Goal: Transaction & Acquisition: Purchase product/service

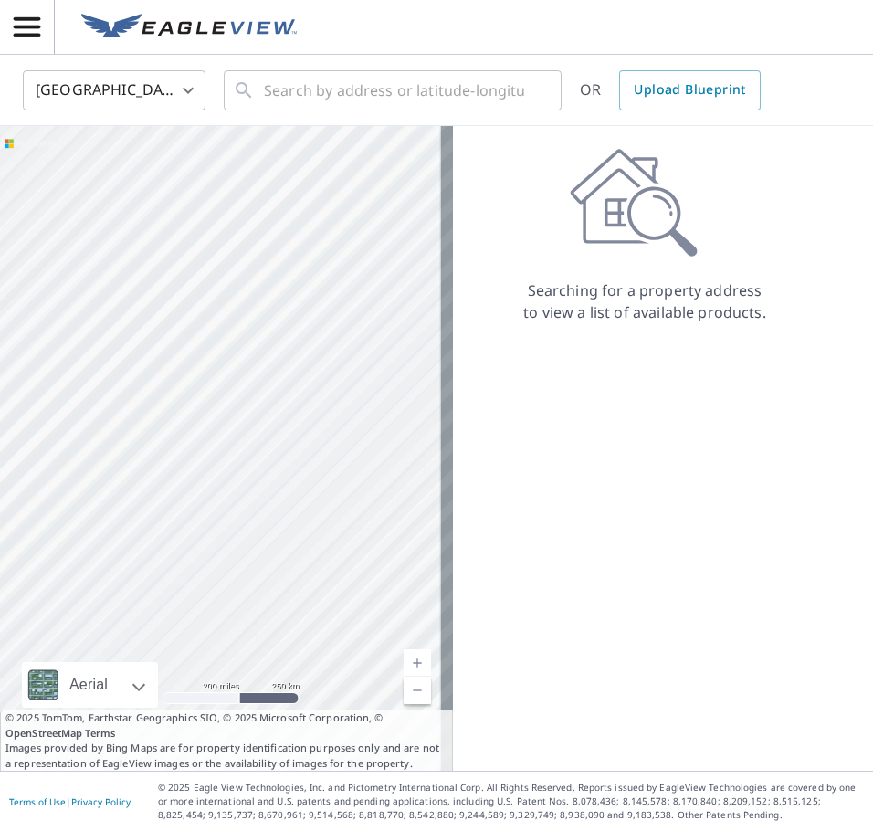
click at [383, 47] on header at bounding box center [436, 27] width 873 height 55
click at [381, 81] on input "text" at bounding box center [394, 90] width 260 height 51
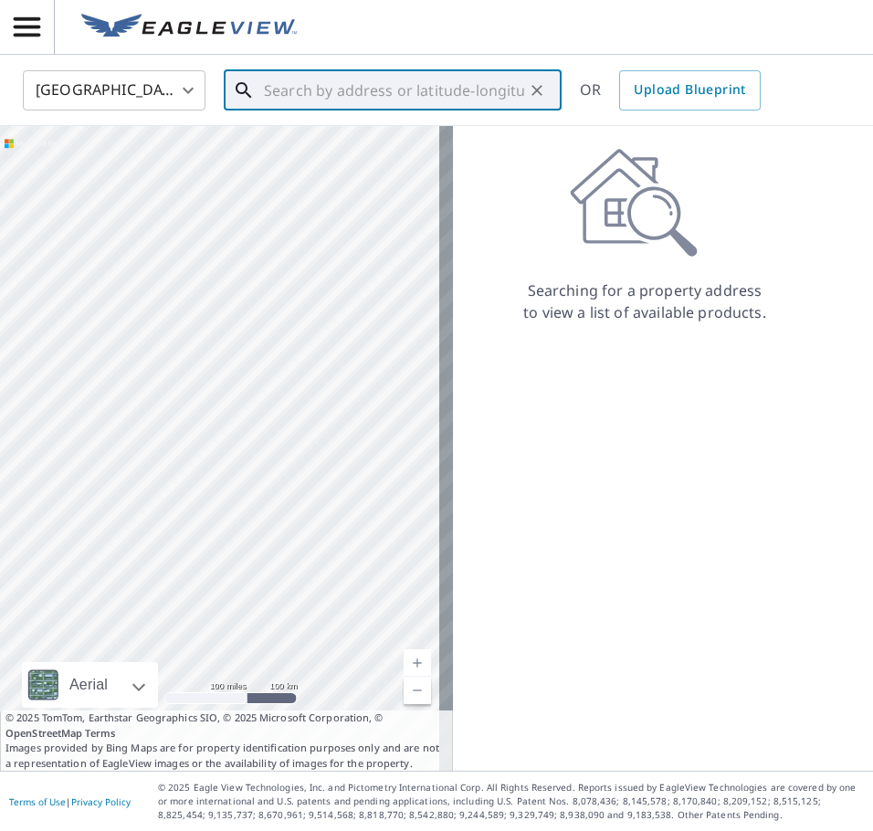
paste input "[STREET_ADDRESS]"
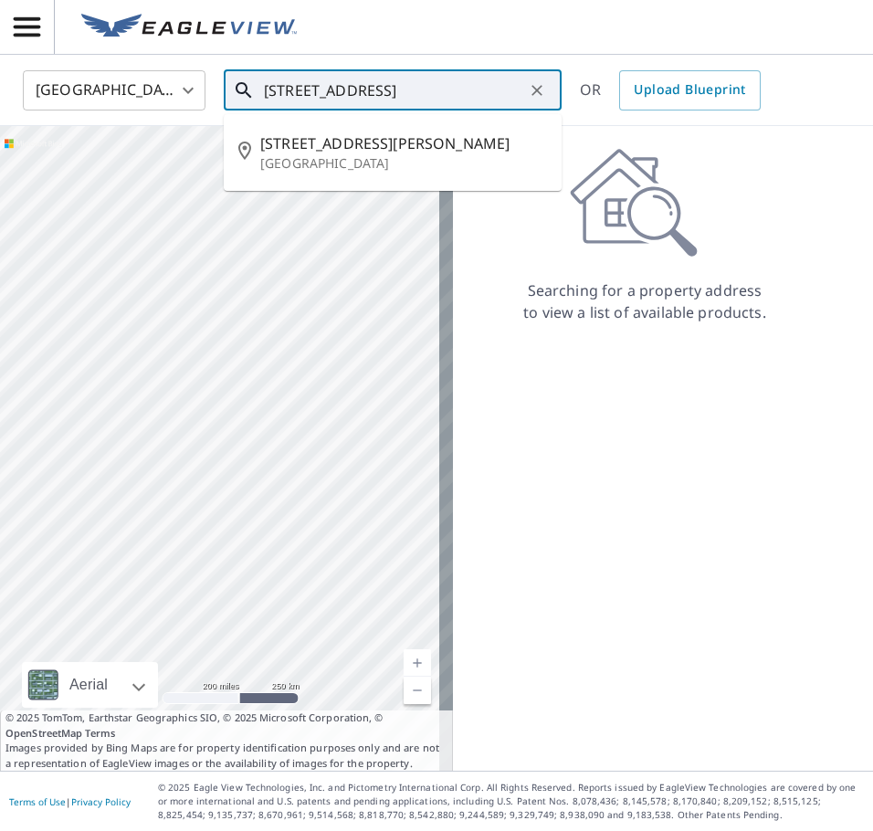
type input "[STREET_ADDRESS]"
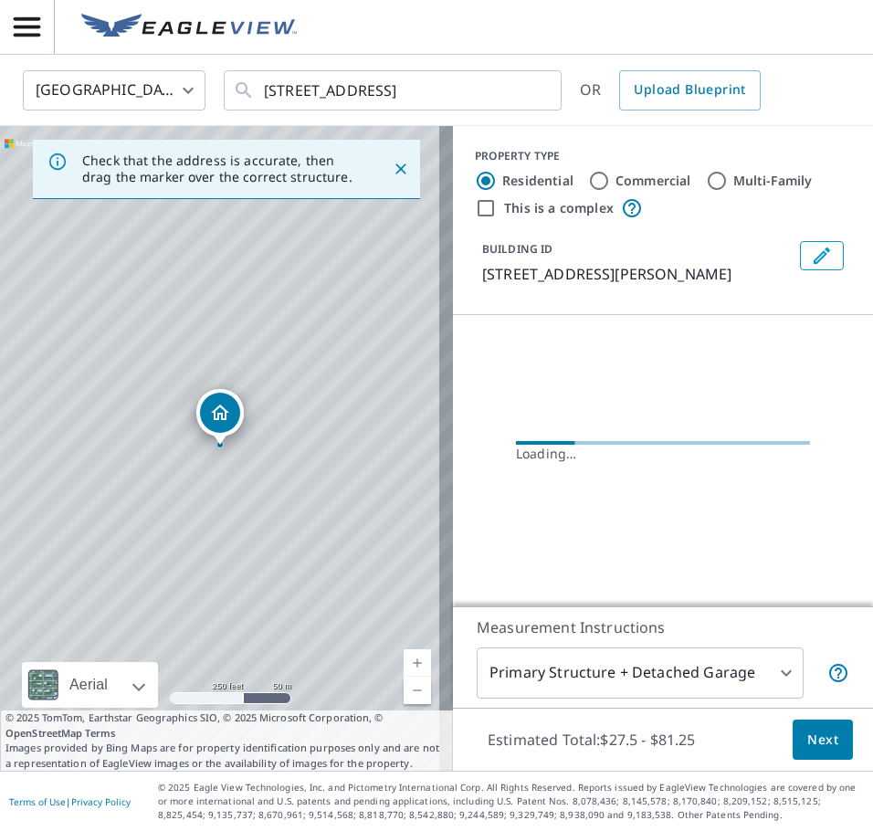
scroll to position [0, 0]
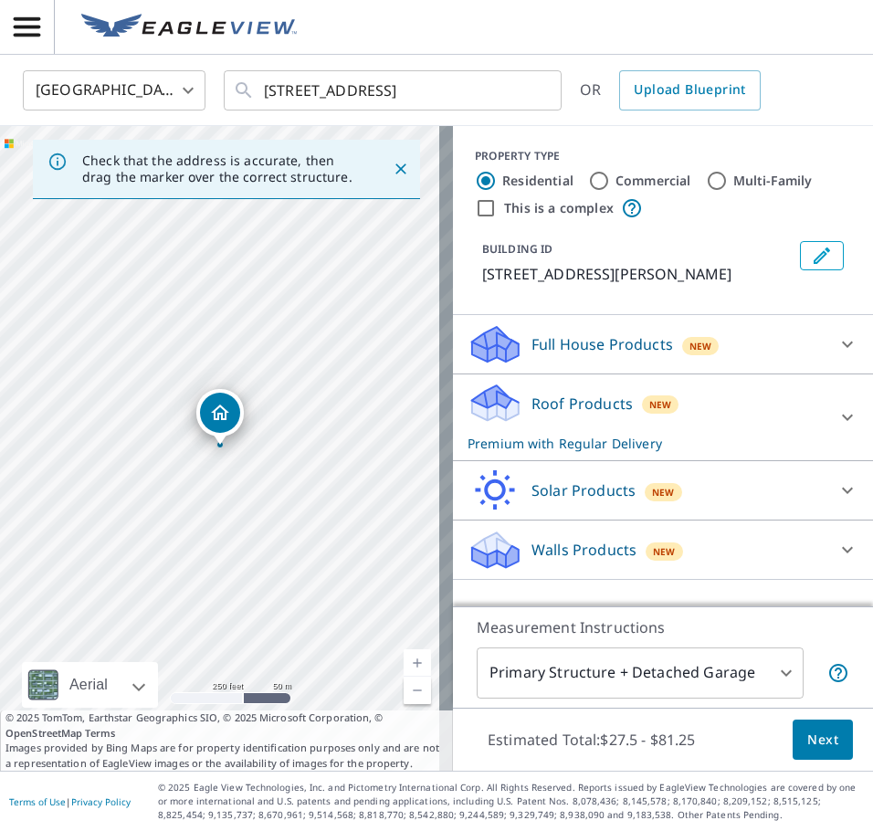
click at [568, 411] on p "Roof Products" at bounding box center [582, 404] width 101 height 22
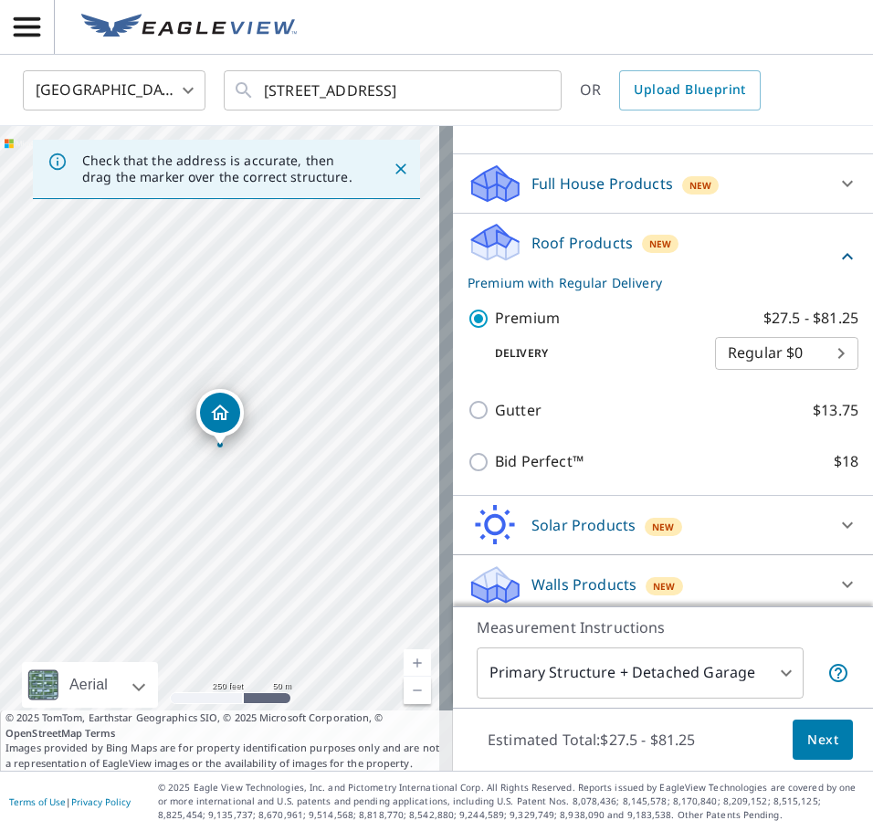
scroll to position [169, 0]
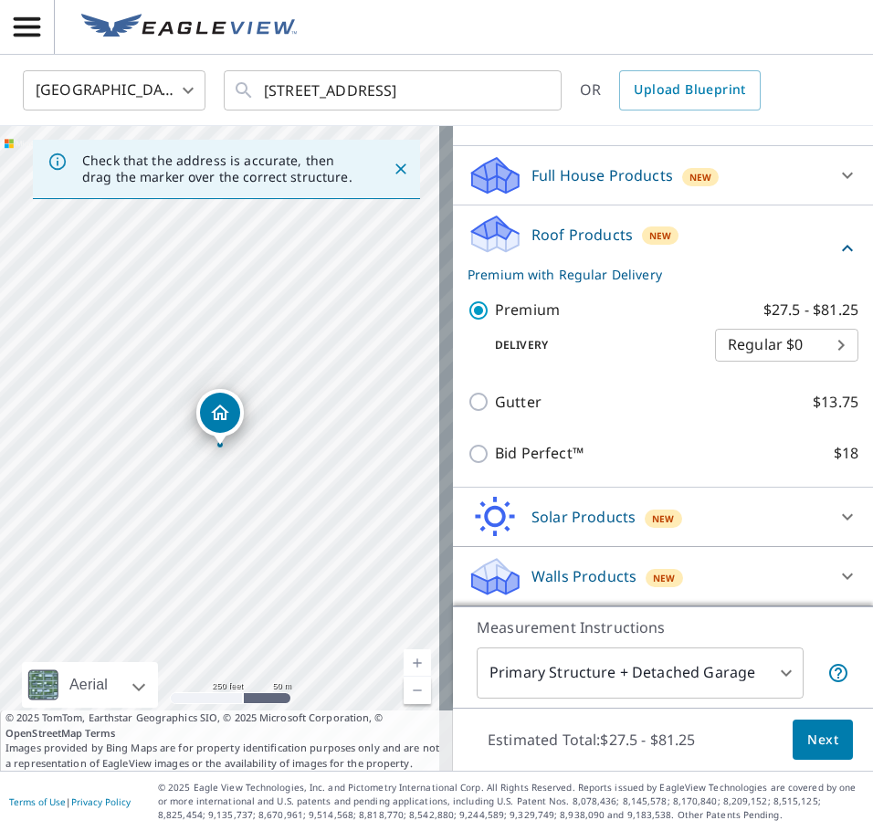
click at [694, 274] on p "Premium with Regular Delivery" at bounding box center [652, 274] width 369 height 19
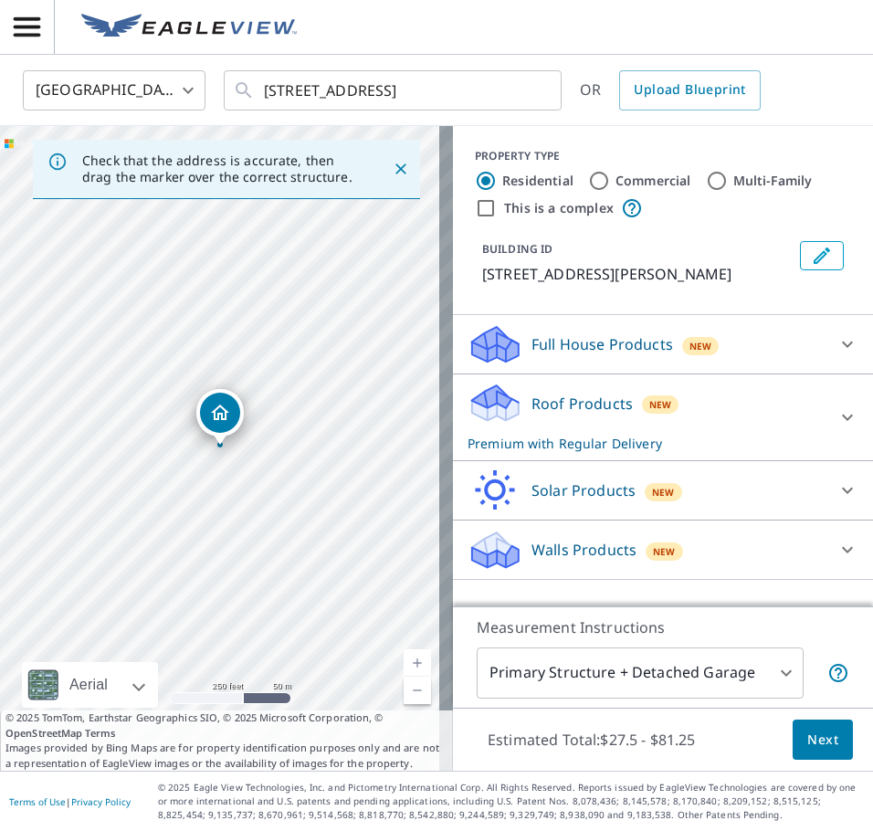
scroll to position [0, 0]
click at [649, 404] on span "New" at bounding box center [660, 404] width 23 height 15
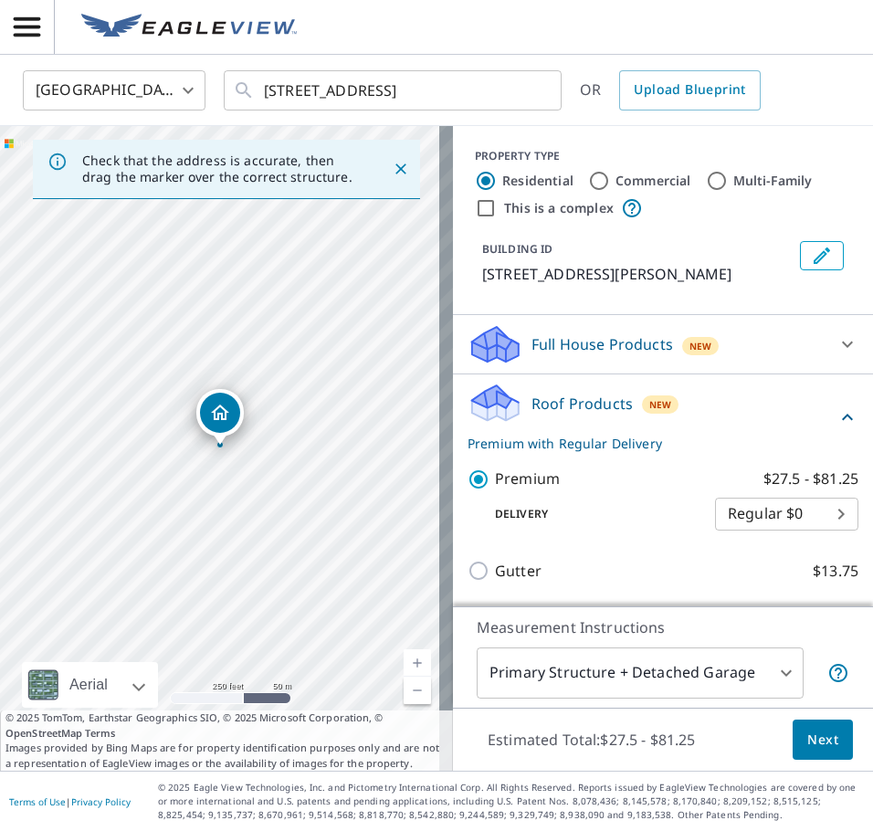
scroll to position [91, 0]
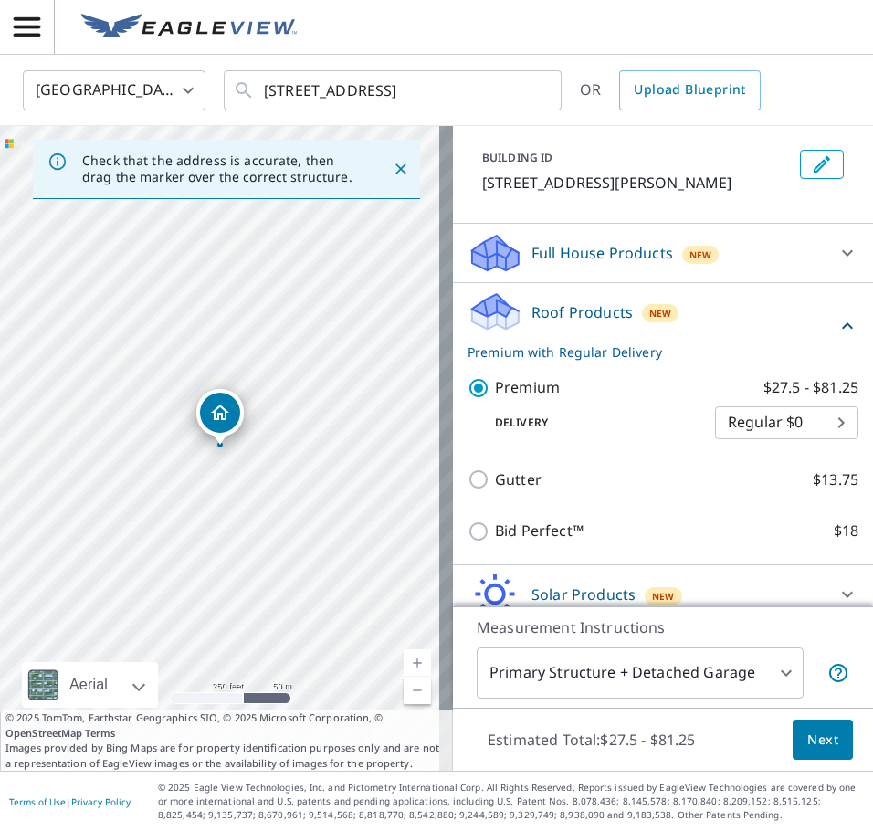
click at [474, 306] on icon at bounding box center [492, 305] width 40 height 23
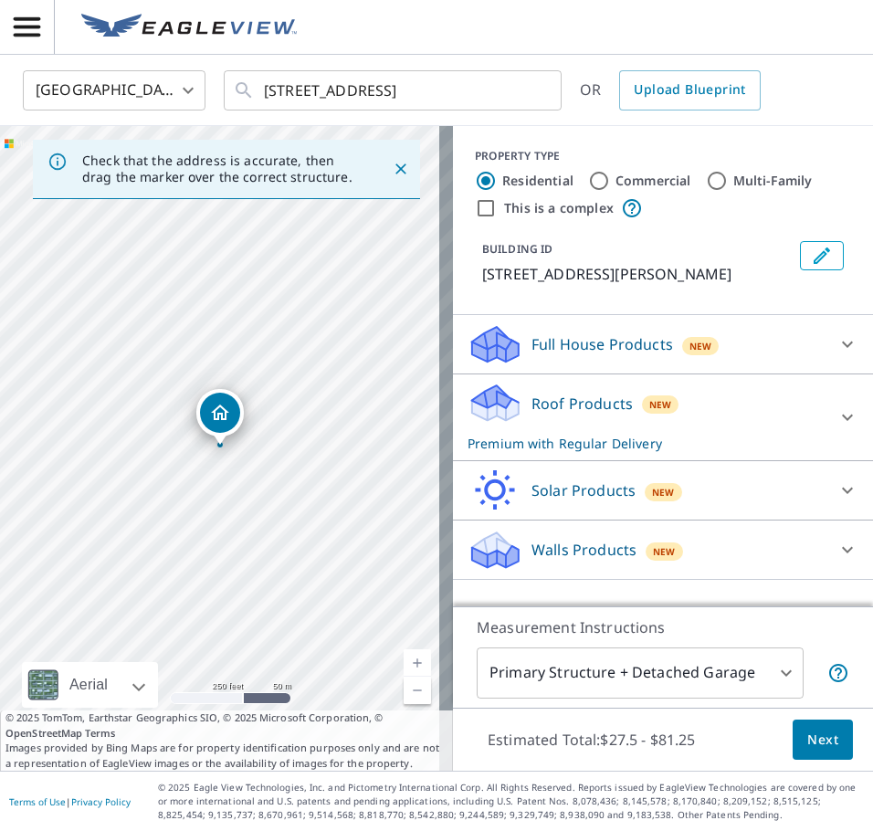
scroll to position [0, 0]
click at [588, 183] on input "Commercial" at bounding box center [599, 181] width 22 height 22
radio input "true"
type input "4"
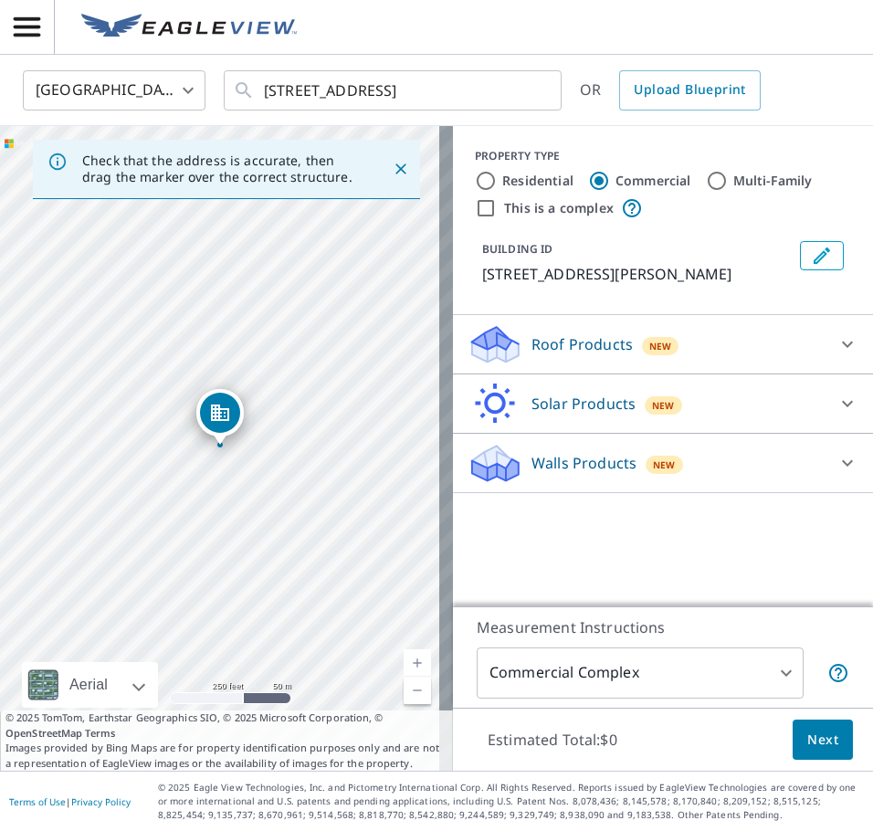
click at [555, 341] on p "Roof Products" at bounding box center [582, 344] width 101 height 22
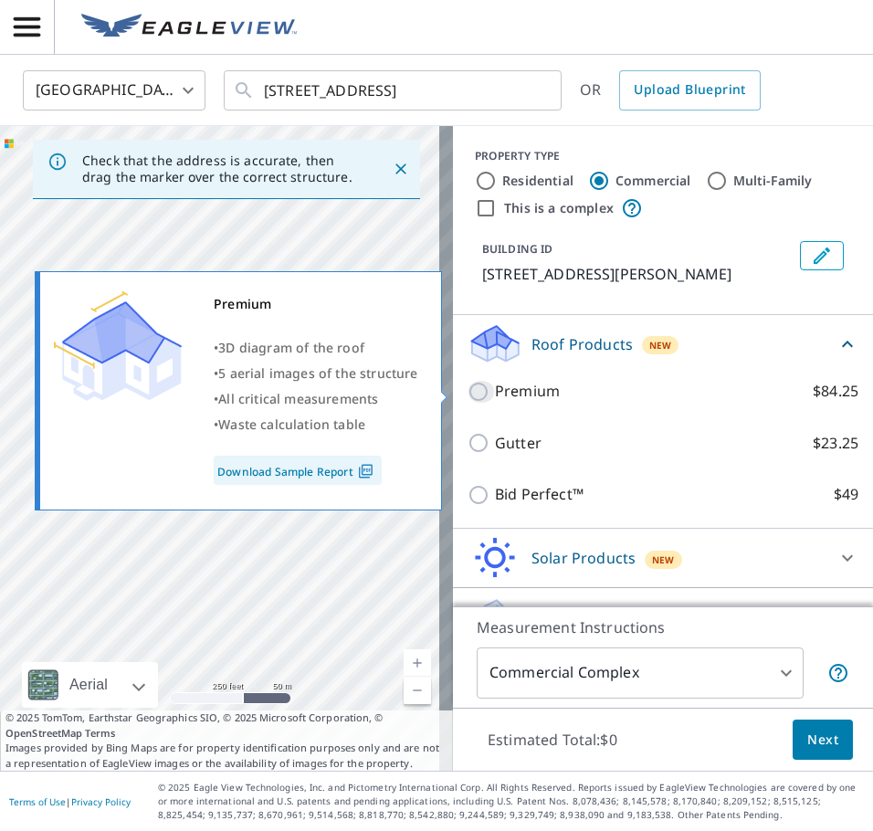
click at [468, 388] on input "Premium $84.25" at bounding box center [481, 392] width 27 height 22
checkbox input "true"
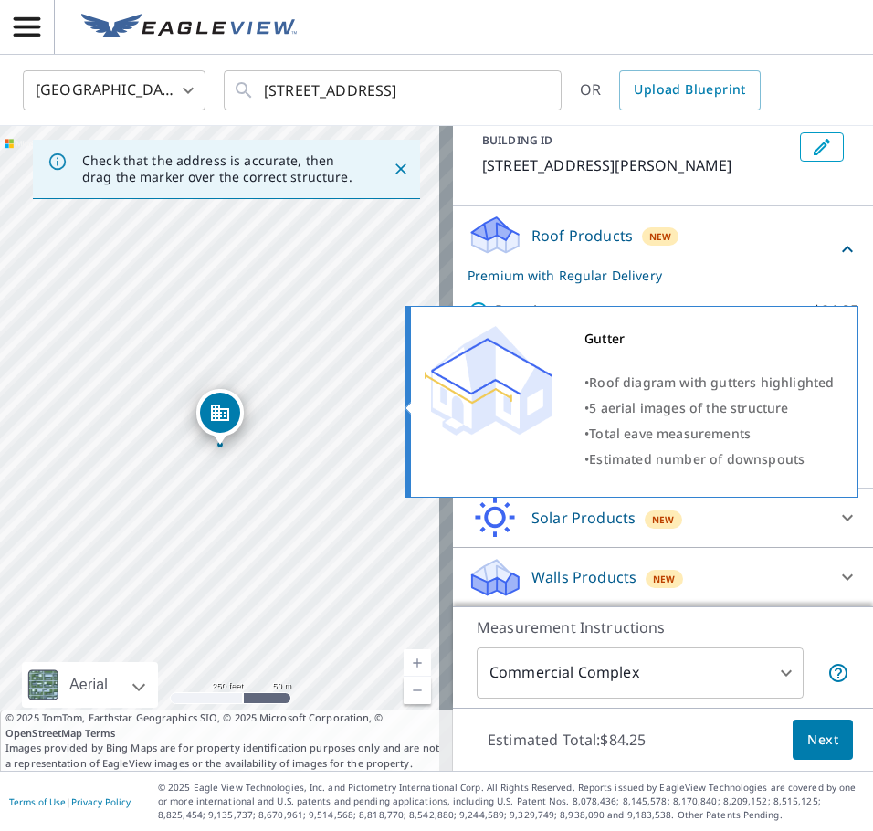
scroll to position [110, 0]
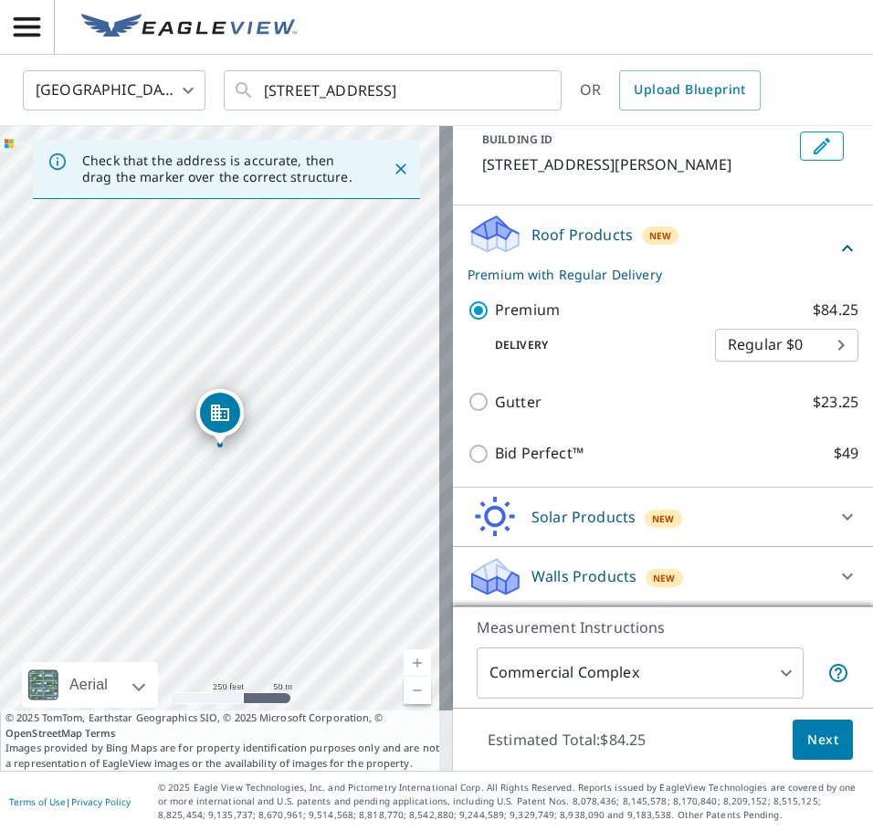
click at [815, 735] on span "Next" at bounding box center [822, 740] width 31 height 23
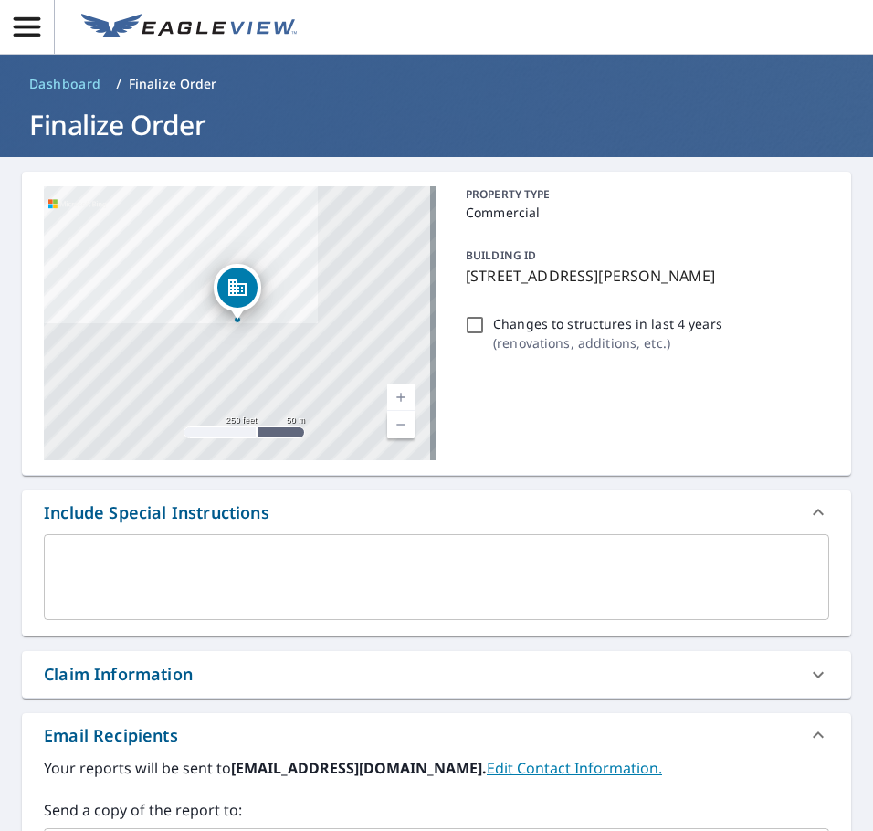
click at [481, 324] on div "Changes to structures in last 4 years ( renovations, additions, etc. )" at bounding box center [643, 333] width 371 height 49
click at [467, 318] on input "Changes to structures in last 4 years ( renovations, additions, etc. )" at bounding box center [475, 325] width 22 height 22
checkbox input "true"
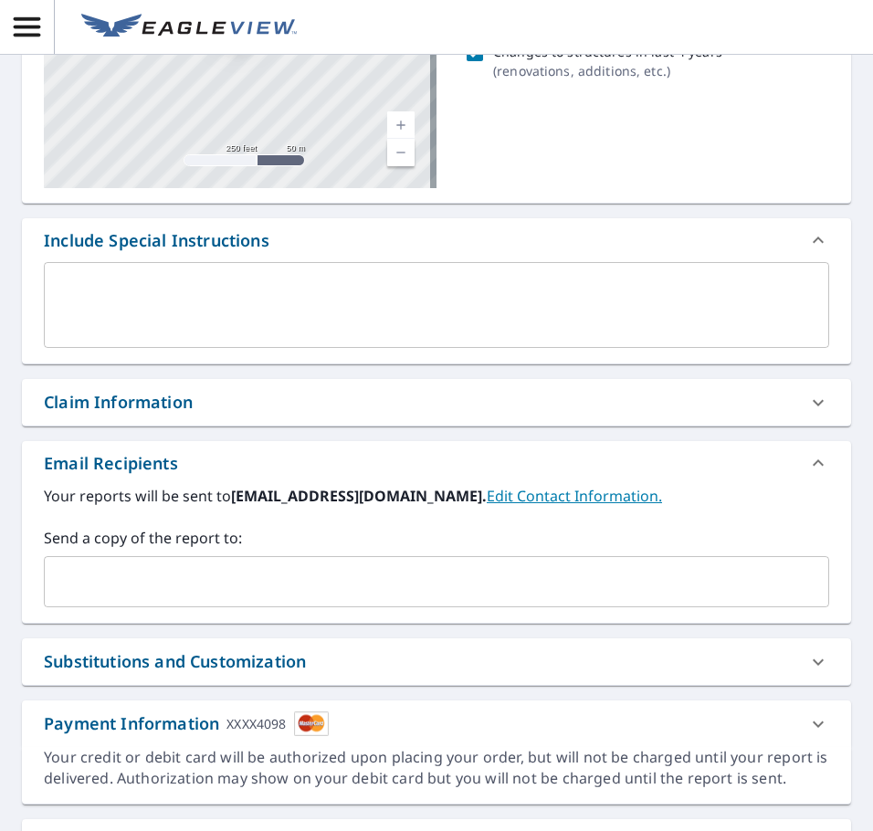
scroll to position [274, 0]
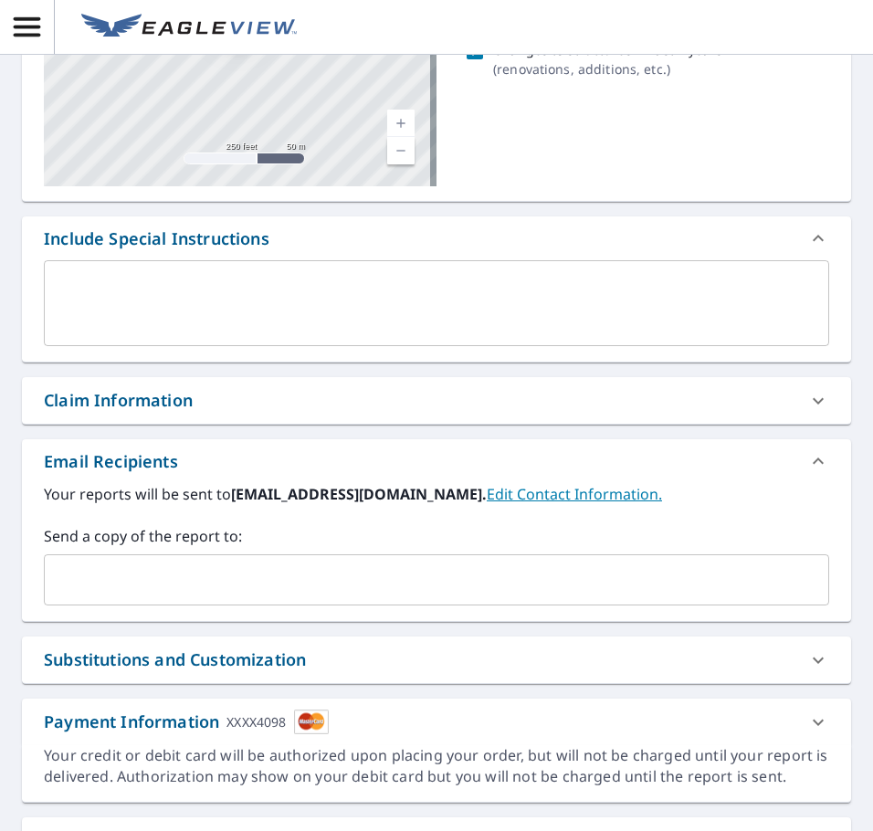
click at [174, 337] on div "x ​" at bounding box center [436, 303] width 785 height 86
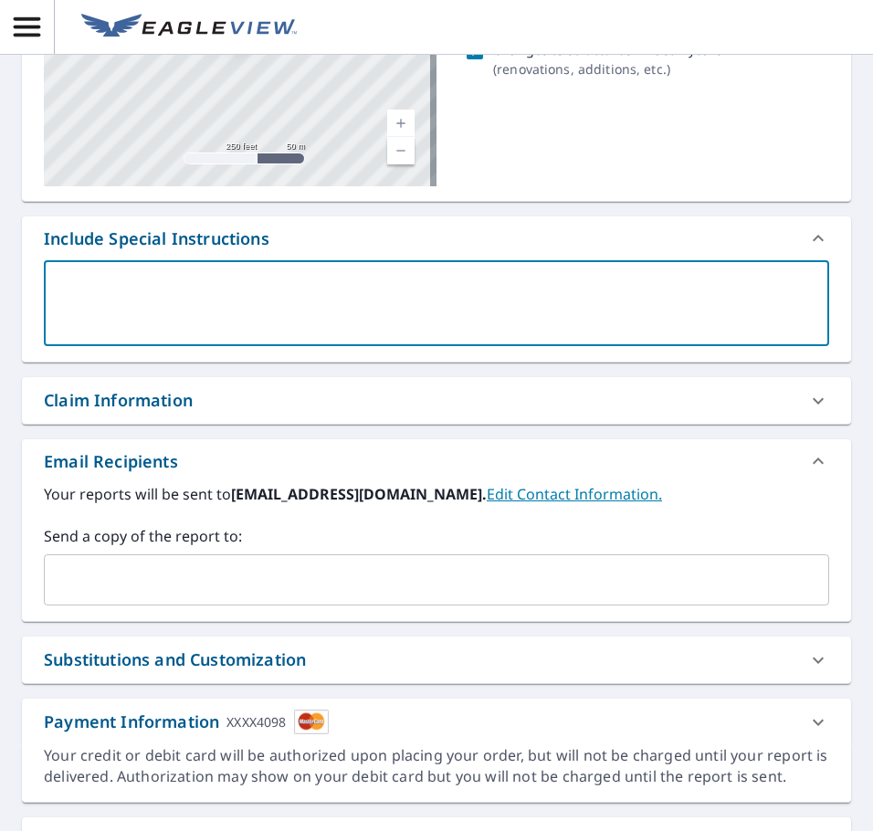
type textarea "a"
type textarea "x"
type textarea "al"
type textarea "x"
type textarea "all"
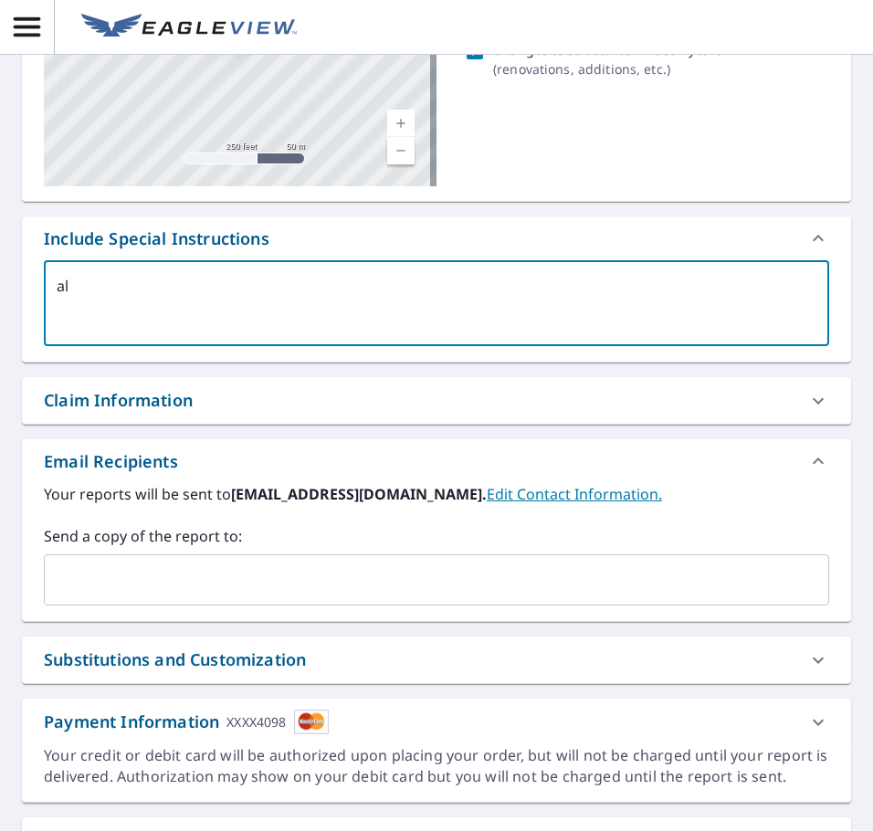
type textarea "x"
type textarea "all"
type textarea "x"
type textarea "all s"
type textarea "x"
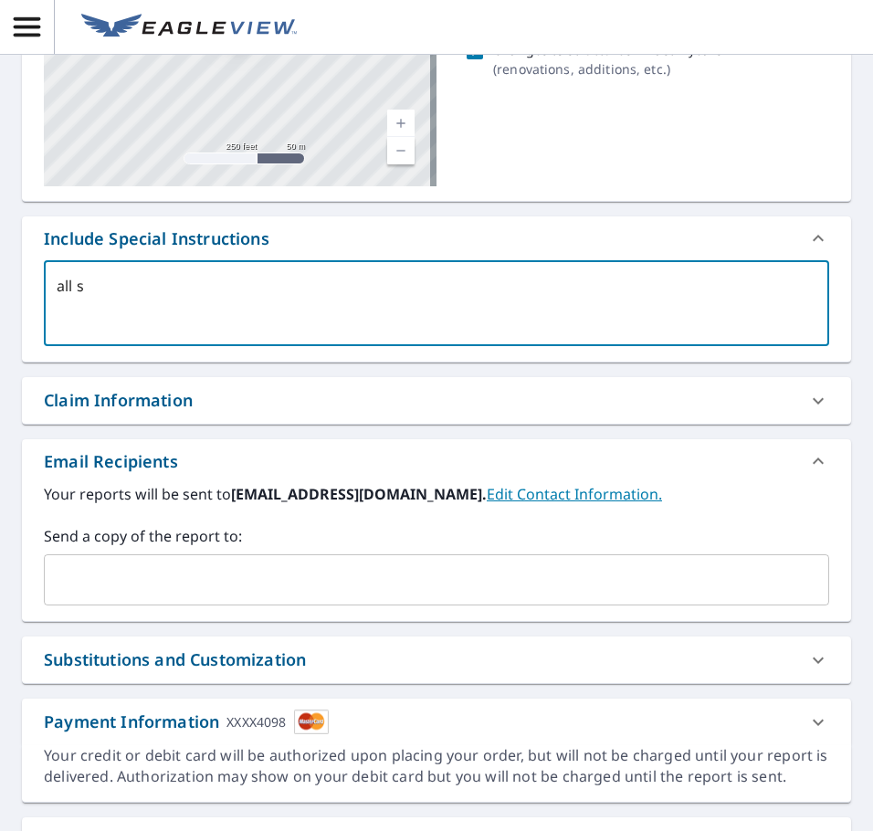
type textarea "all st"
type textarea "x"
type textarea "all str"
type textarea "x"
type textarea "all stru"
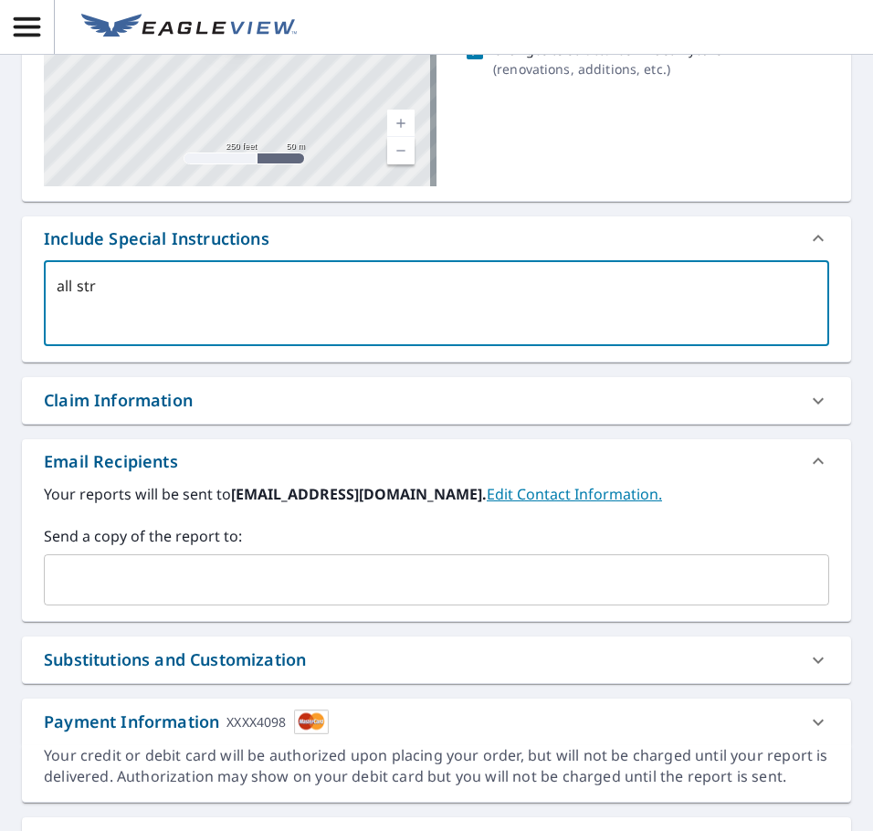
type textarea "x"
type textarea "all struc"
type textarea "x"
type textarea "all struct"
type textarea "x"
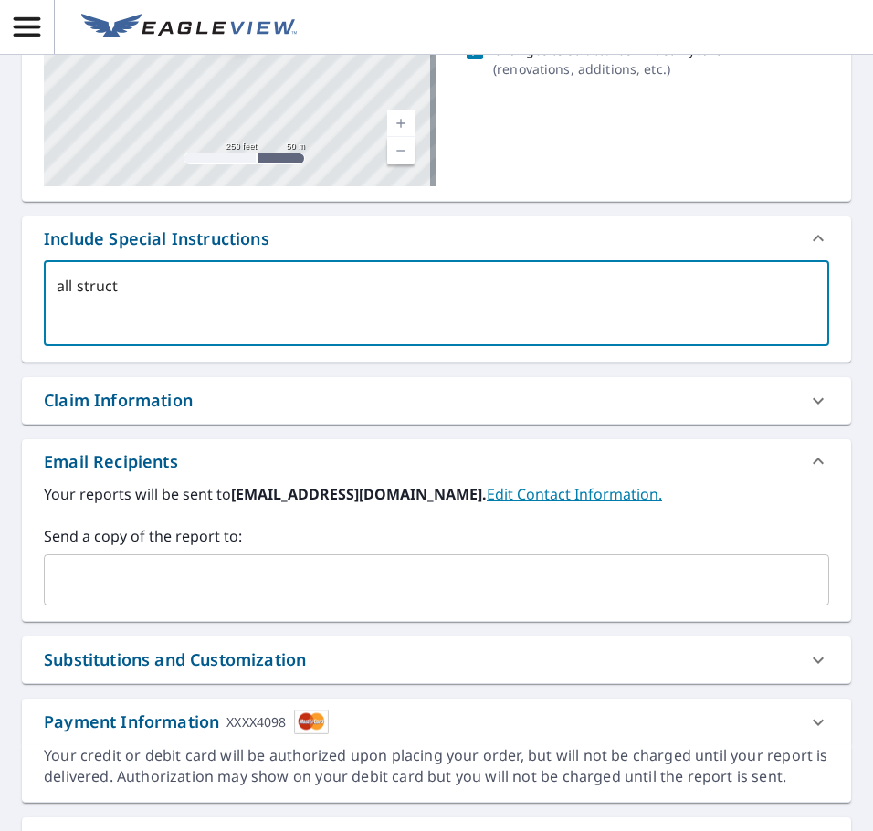
type textarea "all structu"
type textarea "x"
type textarea "all structur"
type textarea "x"
type textarea "all structure"
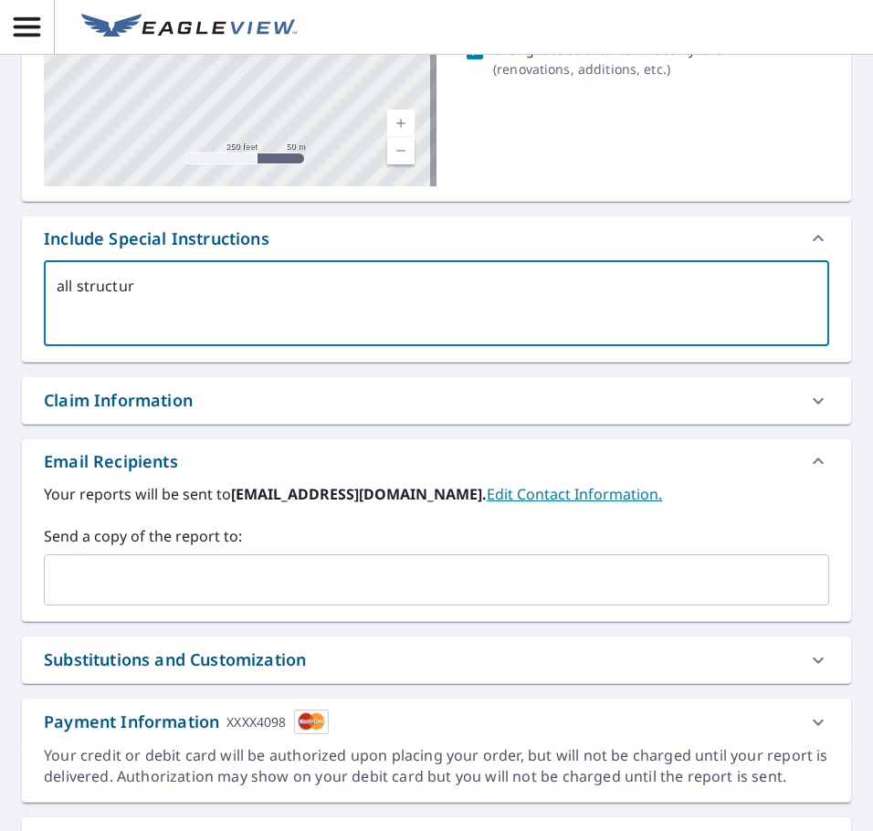
type textarea "x"
type textarea "all structures"
type textarea "x"
type textarea "all structures"
type textarea "x"
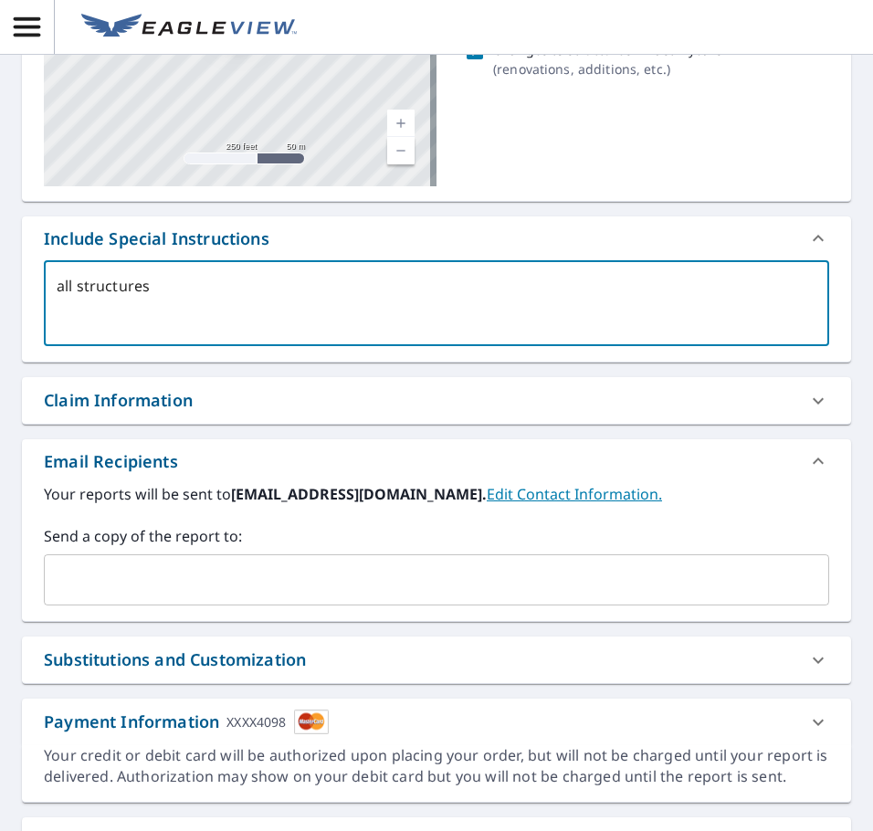
type textarea "all structures o"
type textarea "x"
type textarea "all structures on"
type textarea "x"
type textarea "all structures on"
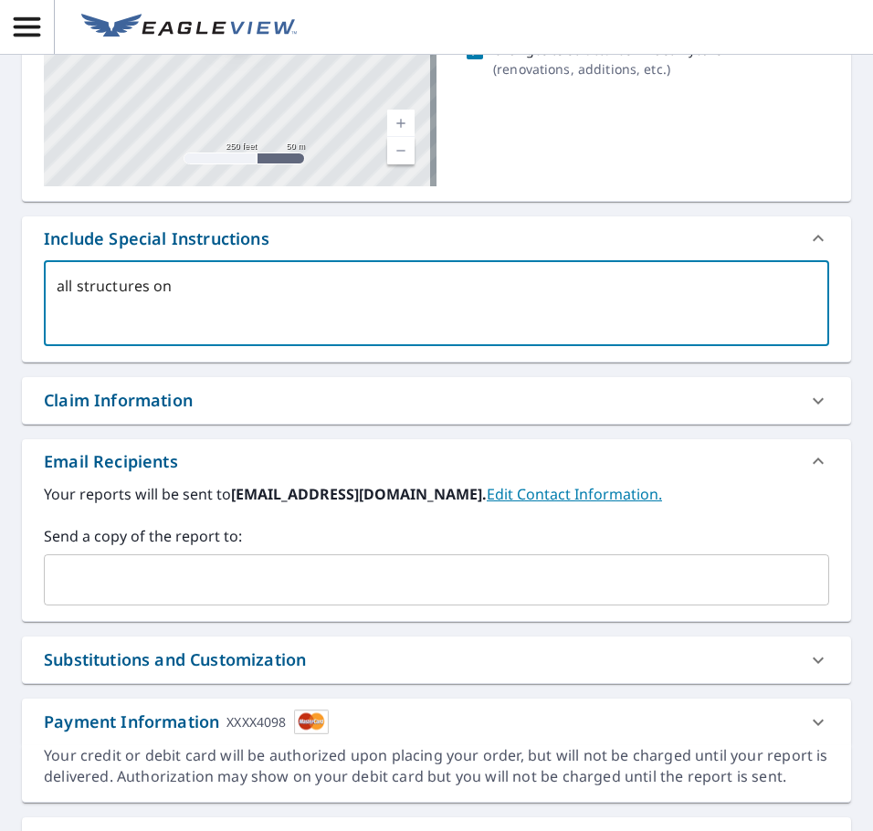
type textarea "x"
type textarea "all structures on p"
type textarea "x"
type textarea "all structures on pa"
type textarea "x"
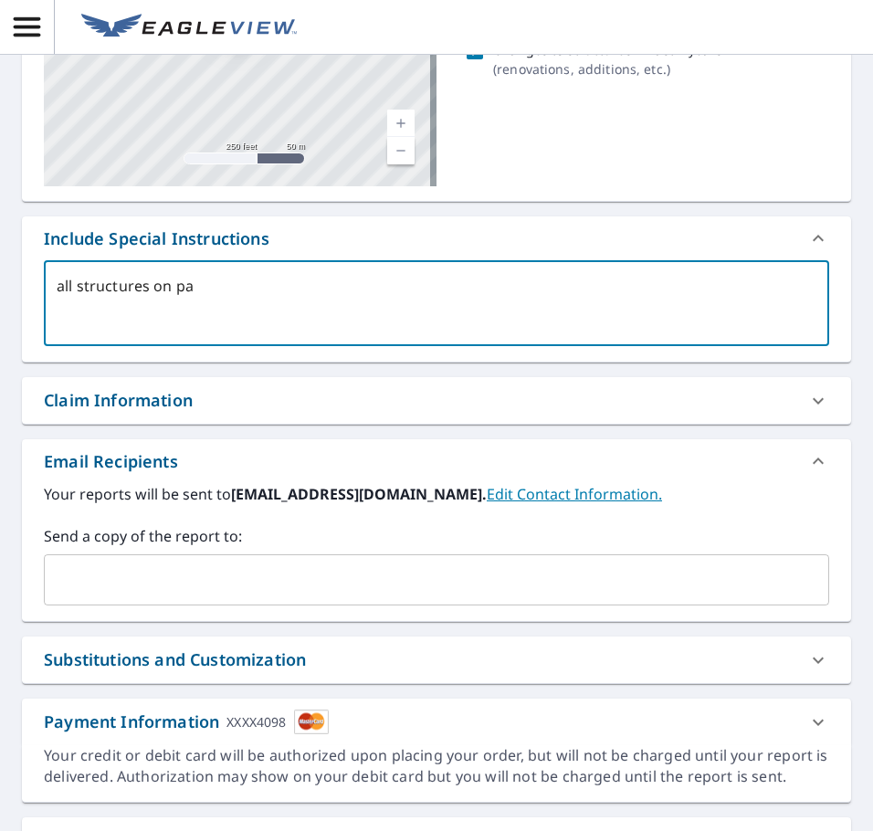
type textarea "all structures on par"
type textarea "x"
type textarea "all structures on parc"
type textarea "x"
type textarea "all structures on parce"
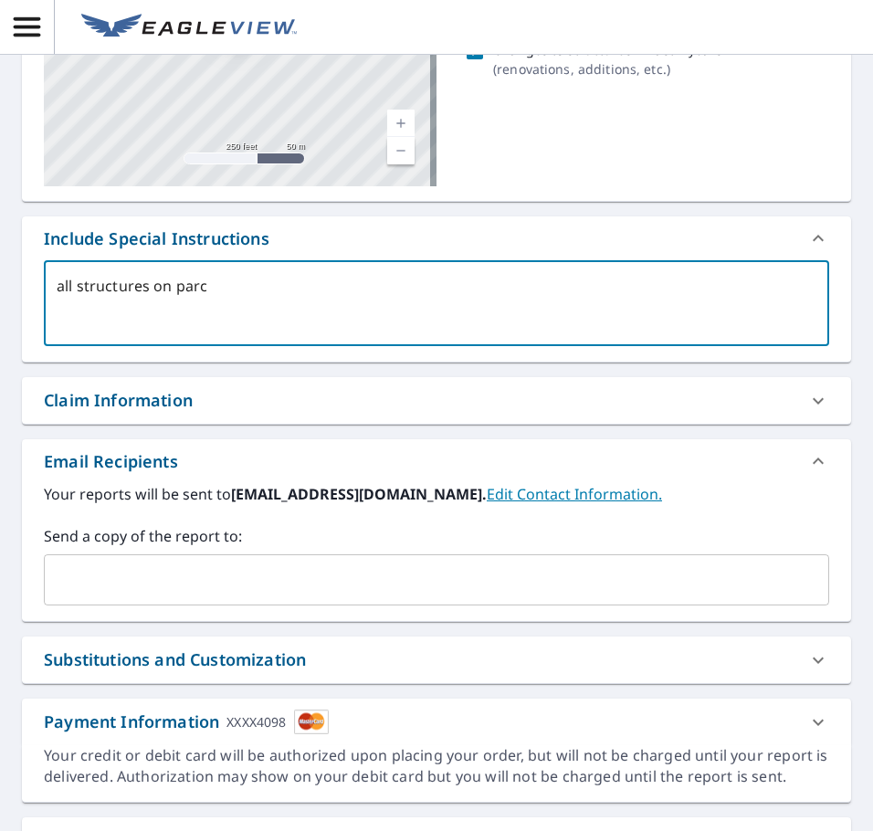
type textarea "x"
type textarea "all structures on parcel"
type textarea "x"
type textarea "all structures on parcel"
type textarea "x"
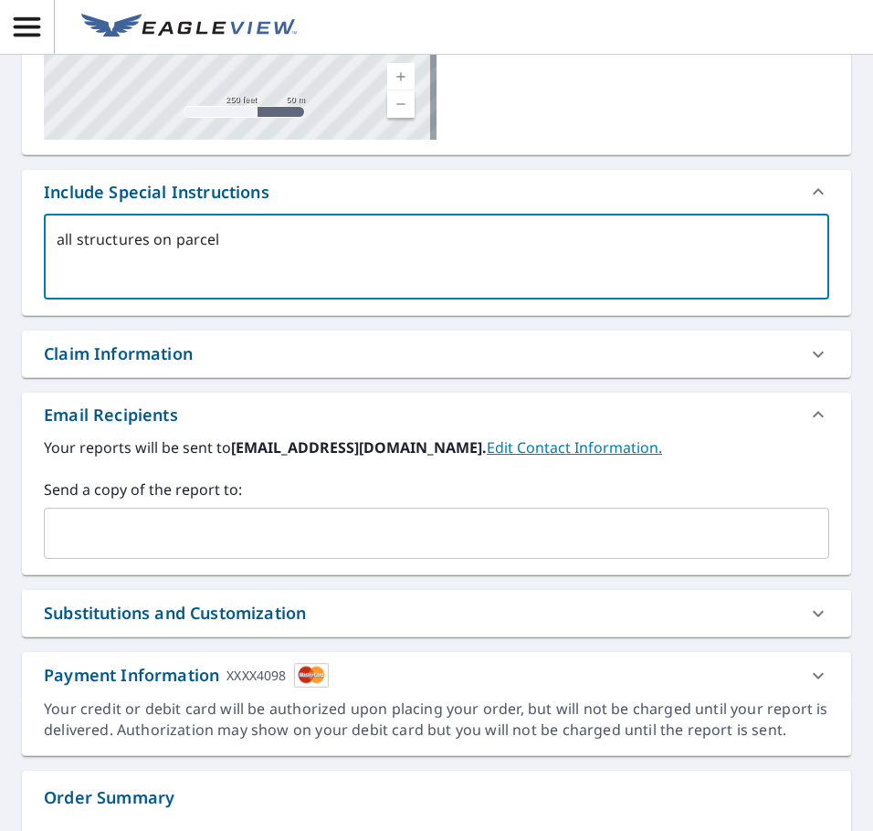
scroll to position [457, 0]
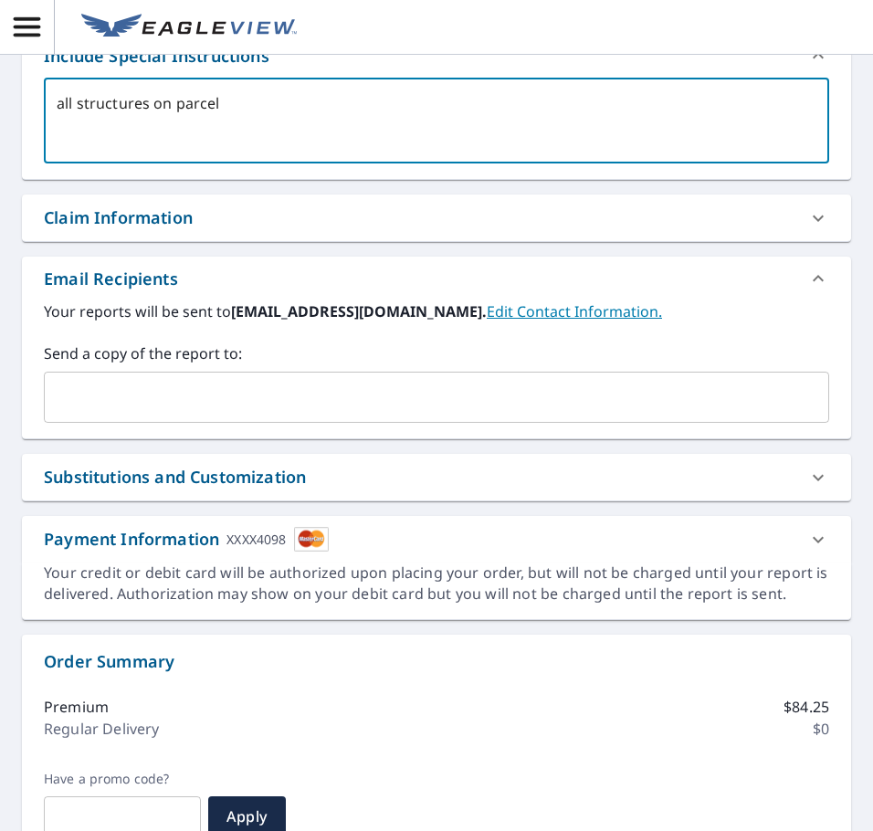
type textarea "all structures on parcel"
type textarea "x"
click at [153, 389] on input "text" at bounding box center [423, 397] width 742 height 35
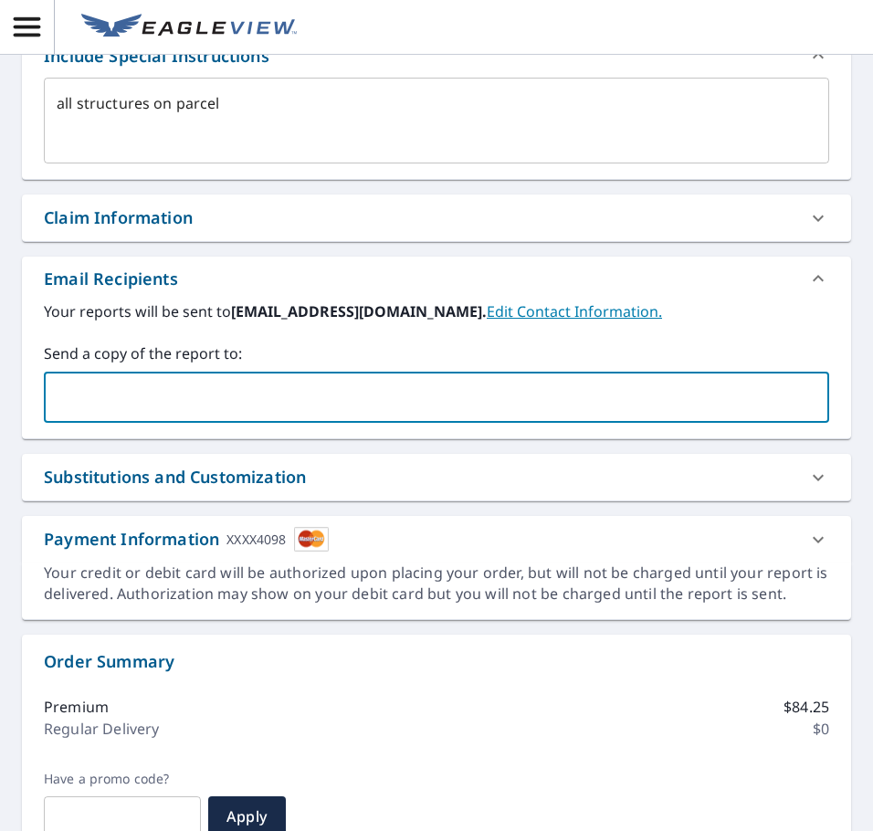
type input "[EMAIL_ADDRESS][DOMAIN_NAME]"
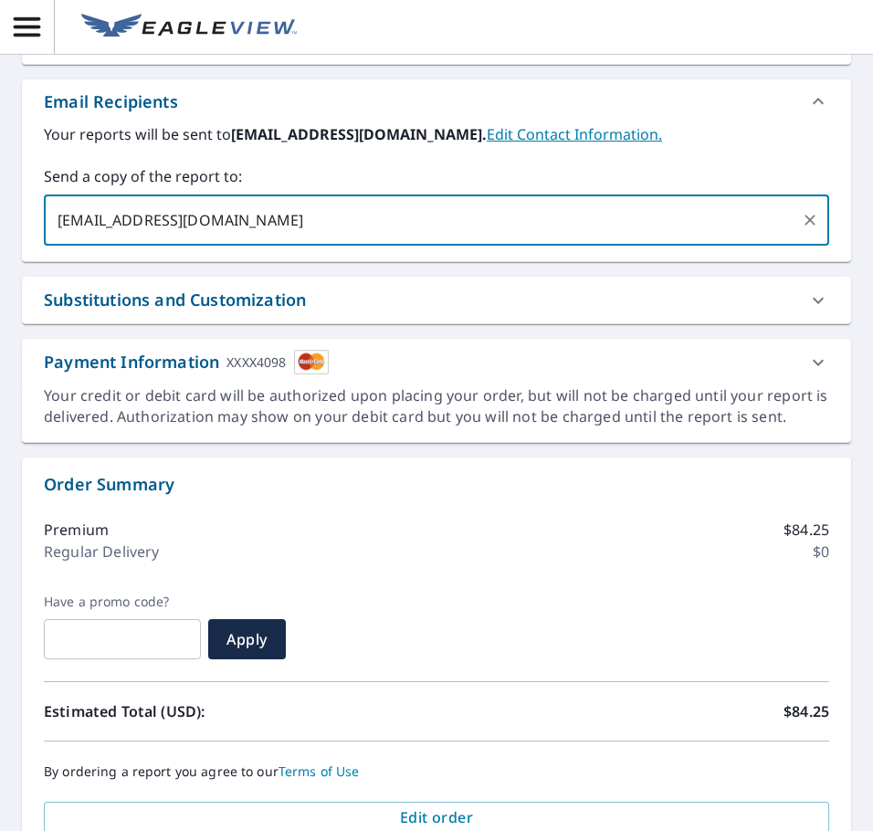
scroll to position [771, 0]
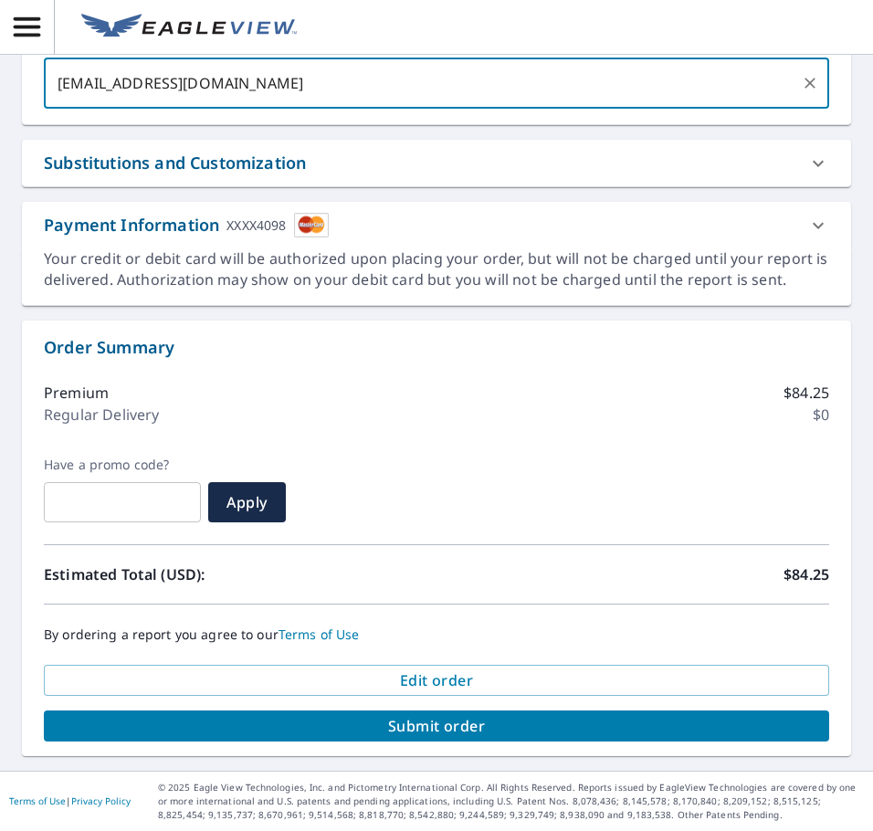
type textarea "x"
click at [486, 730] on span "Submit order" at bounding box center [436, 726] width 756 height 20
type textarea "x"
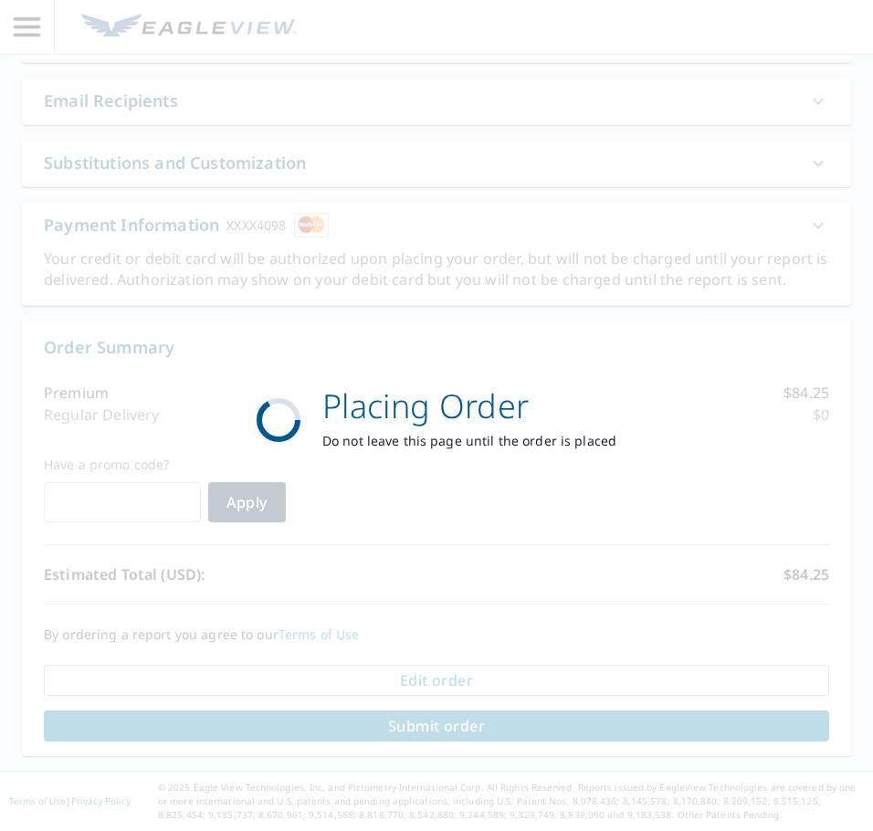
scroll to position [636, 0]
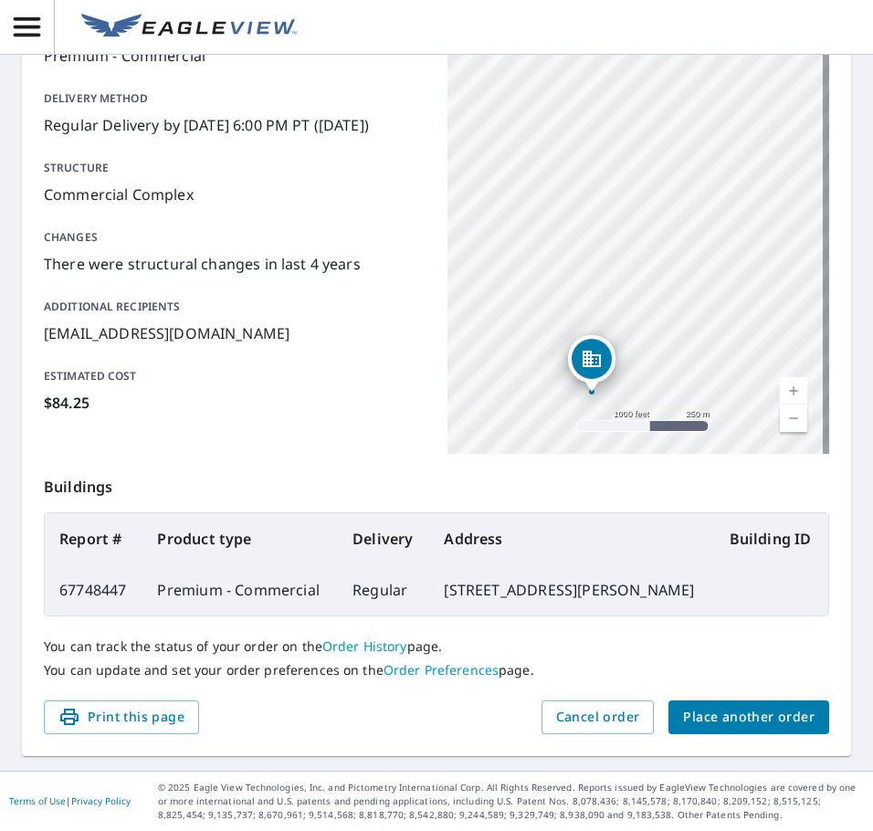
scroll to position [295, 0]
click at [711, 723] on span "Place another order" at bounding box center [749, 717] width 132 height 23
